Goal: Information Seeking & Learning: Learn about a topic

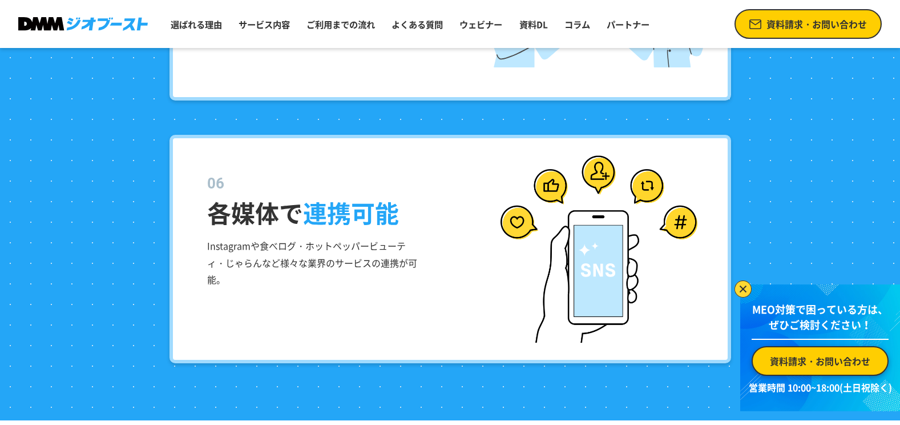
scroll to position [2682, 0]
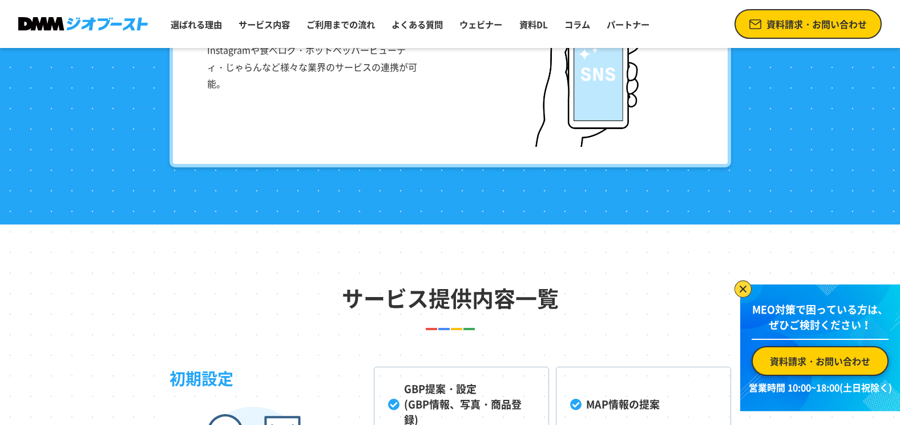
drag, startPoint x: 109, startPoint y: 164, endPoint x: 116, endPoint y: 165, distance: 7.4
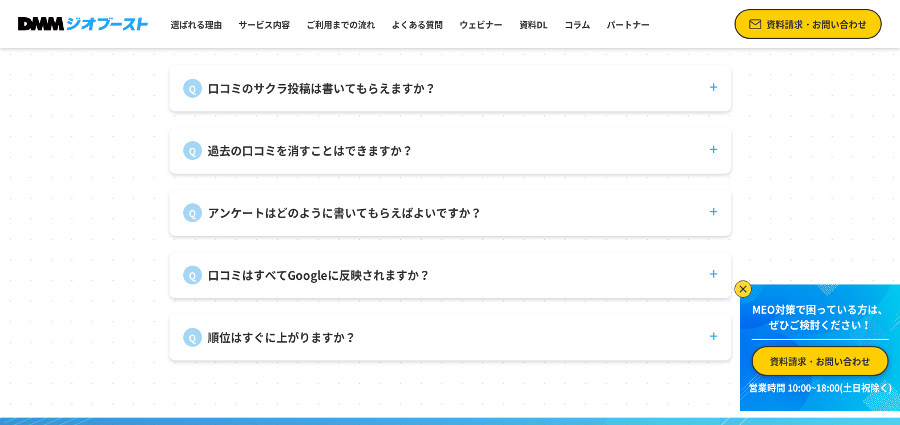
scroll to position [4233, 0]
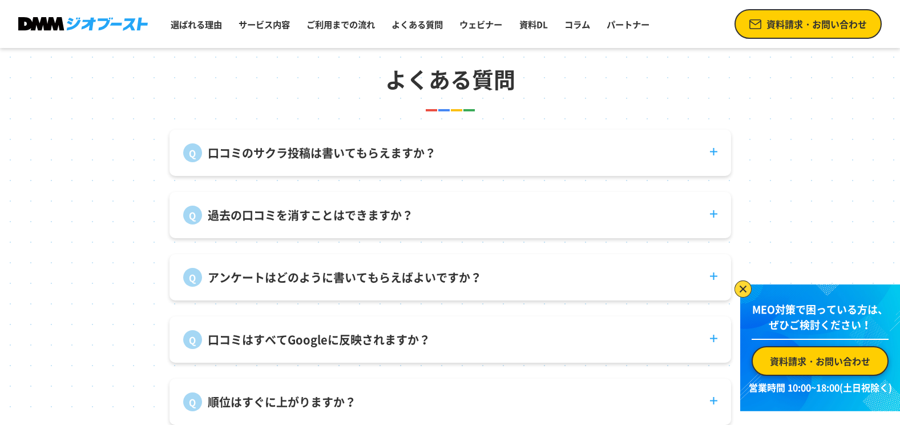
click at [475, 159] on dt "口コミのサクラ投稿は書いてもらえますか？" at bounding box center [449, 146] width 561 height 33
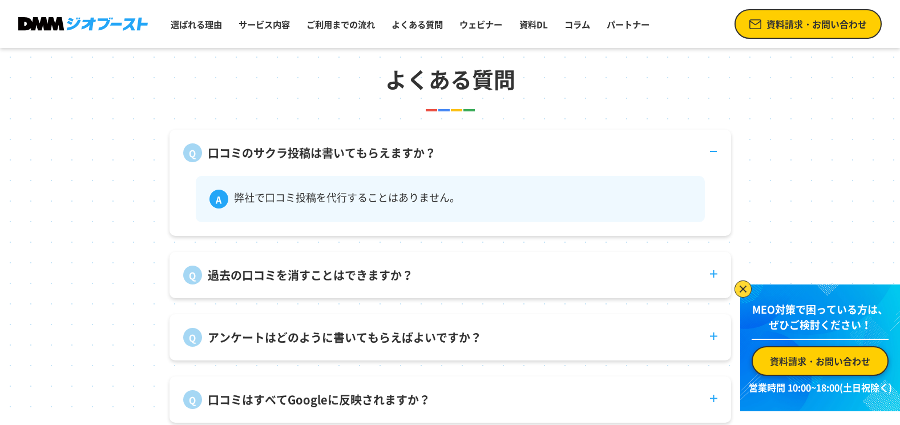
click at [493, 279] on dt "過去の口コミを消すことはできますか？" at bounding box center [449, 268] width 561 height 33
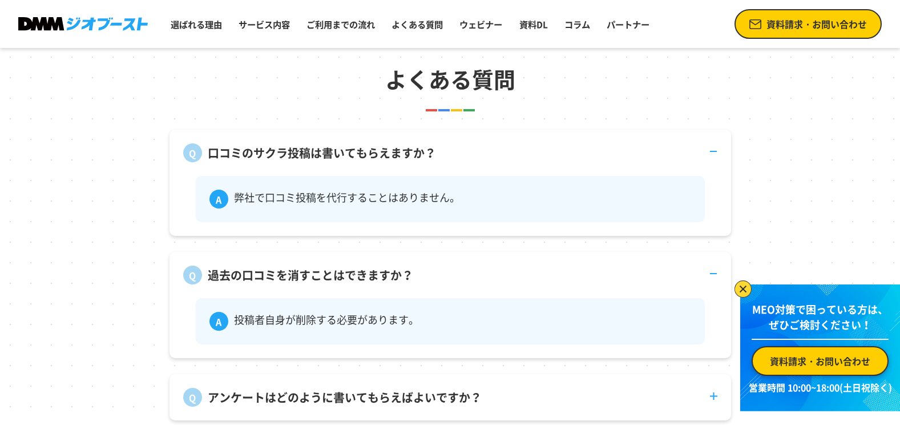
scroll to position [4347, 0]
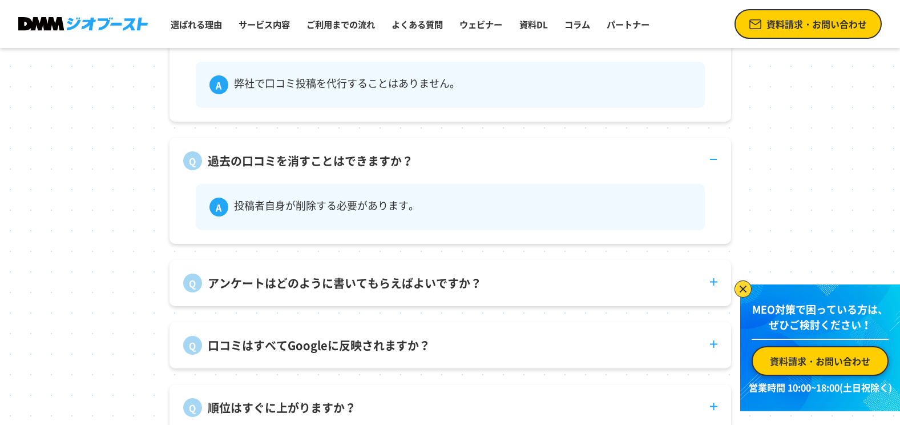
click at [439, 288] on p "アンケートはどのように書いてもらえばよいですか？" at bounding box center [345, 282] width 274 height 17
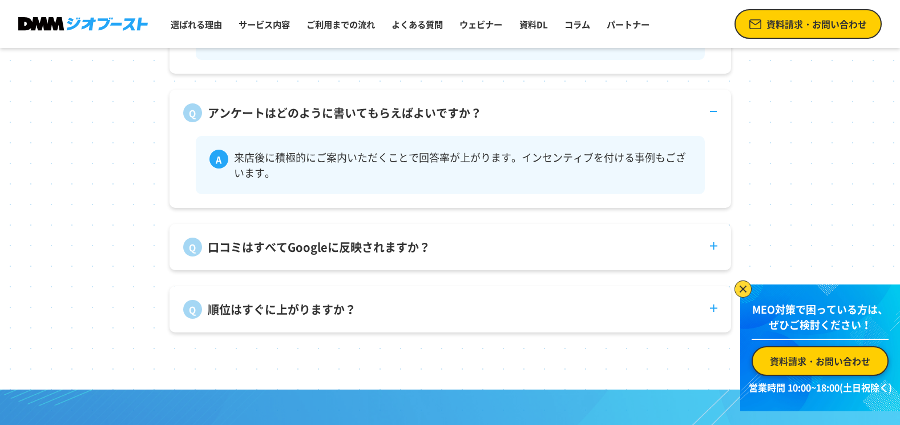
scroll to position [4518, 0]
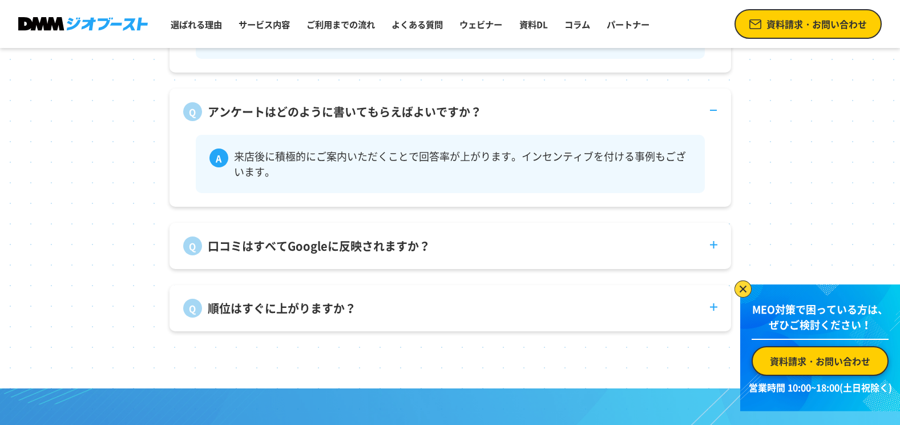
click at [445, 238] on dt "口コミはすべてGoogleに反映されますか？" at bounding box center [449, 239] width 561 height 33
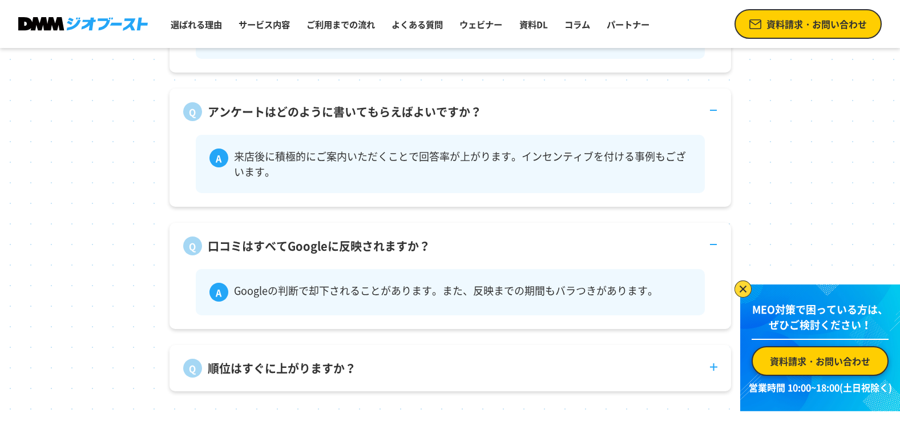
scroll to position [4632, 0]
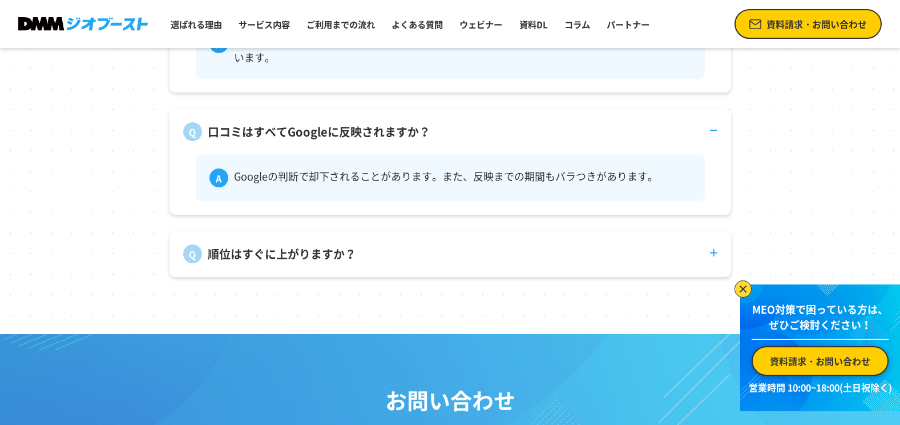
click at [445, 238] on dl "口コミのサクラ投稿は書いてもらえますか？ 弊社で口コミ投稿を代行することはありません。 過去の口コミを消すことはできますか？ 投稿者自身が削除する必要がありま…" at bounding box center [449, 3] width 561 height 547
click at [442, 257] on dt "順位はすぐに上がりますか？" at bounding box center [449, 247] width 561 height 33
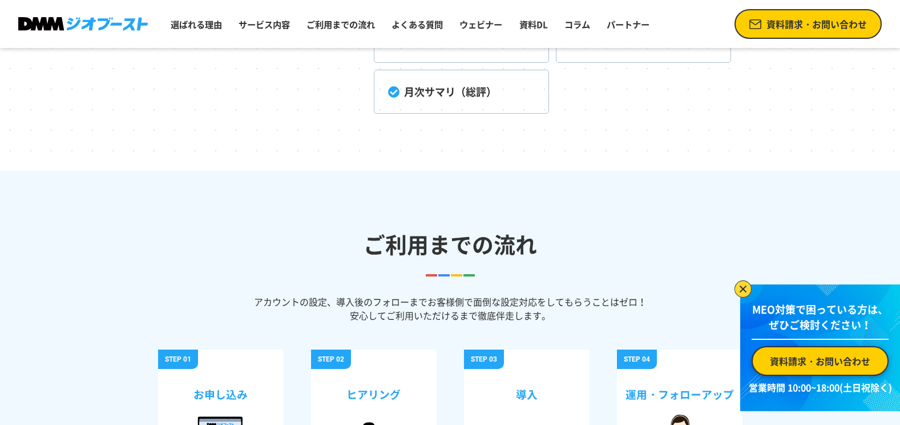
scroll to position [3434, 0]
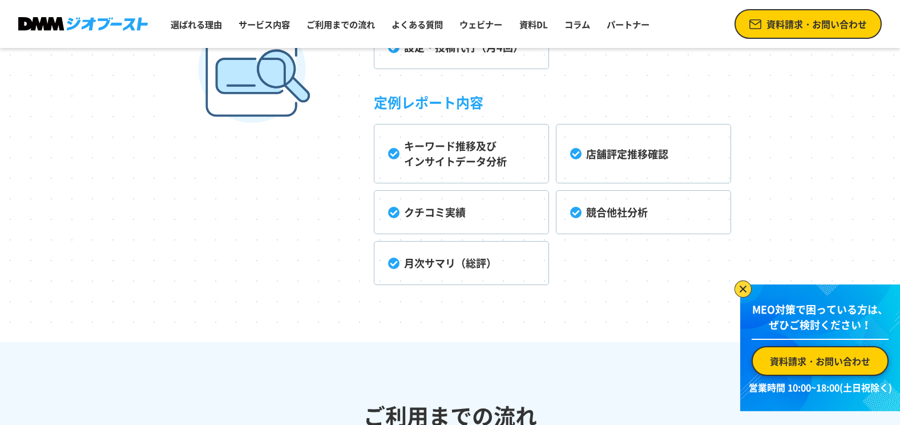
click at [477, 163] on li "キーワード推移及び インサイトデータ分析" at bounding box center [461, 153] width 175 height 59
click at [582, 154] on li "店舗評定推移確認" at bounding box center [643, 153] width 175 height 59
click at [810, 351] on link "資料請求・お問い合わせ" at bounding box center [819, 361] width 137 height 30
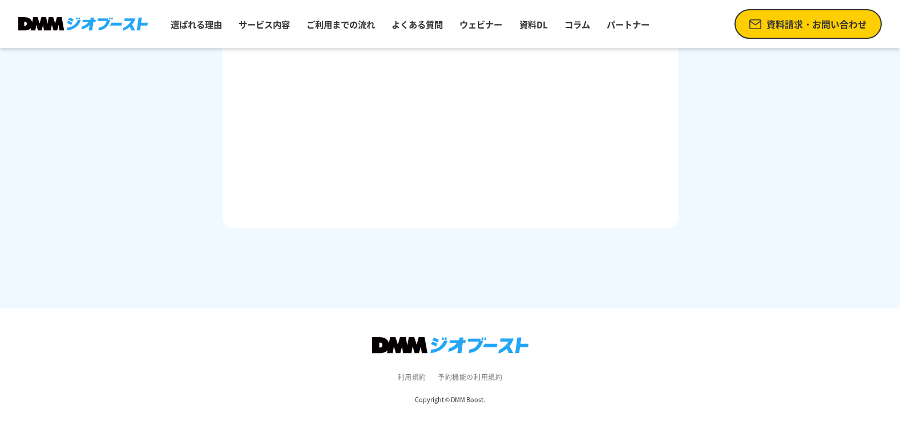
scroll to position [747, 0]
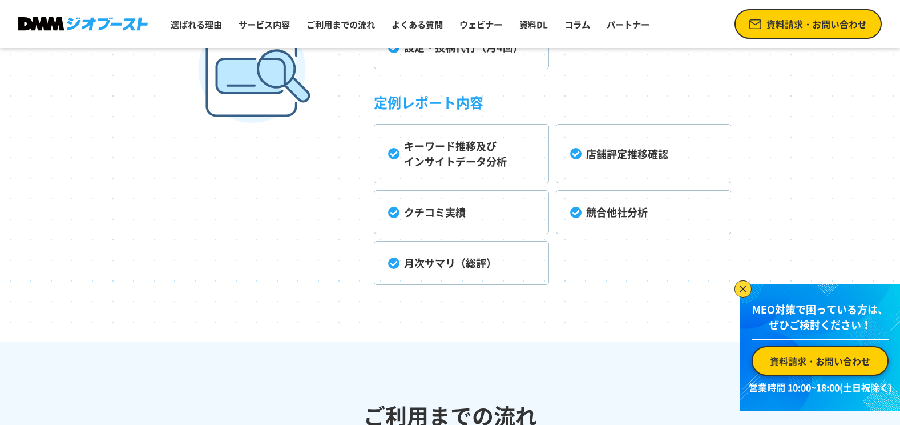
scroll to position [3434, 0]
